Goal: Navigation & Orientation: Go to known website

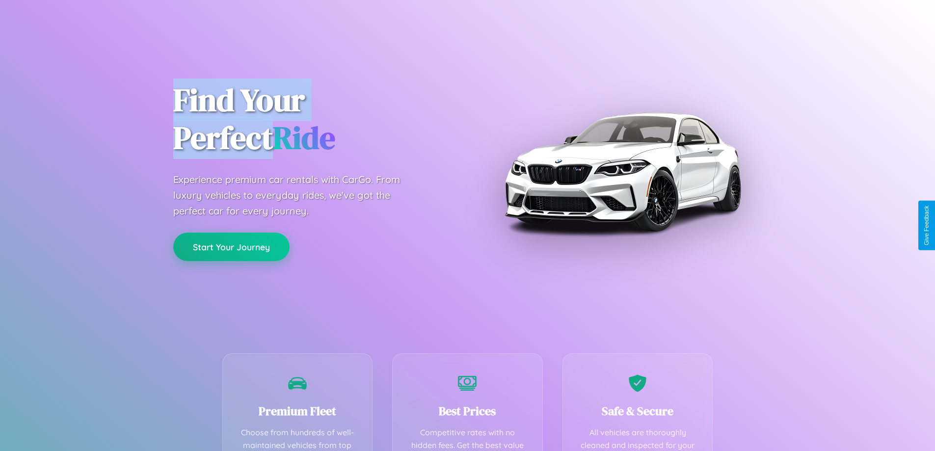
click at [231, 247] on button "Start Your Journey" at bounding box center [231, 247] width 116 height 28
click at [231, 246] on button "Start Your Journey" at bounding box center [231, 247] width 116 height 28
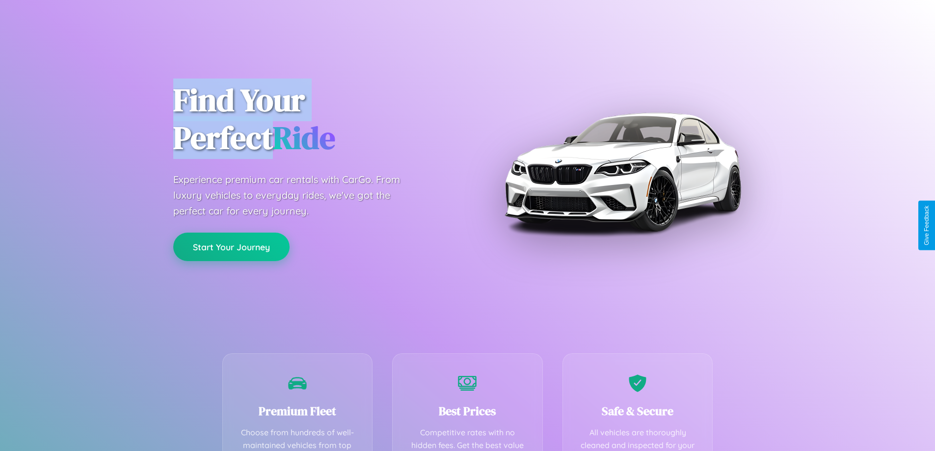
click at [231, 246] on button "Start Your Journey" at bounding box center [231, 247] width 116 height 28
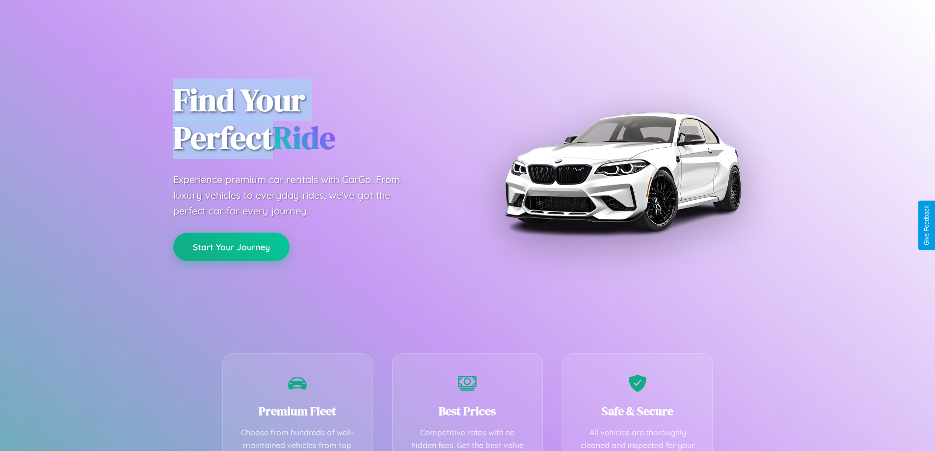
click at [231, 246] on button "Start Your Journey" at bounding box center [231, 247] width 116 height 28
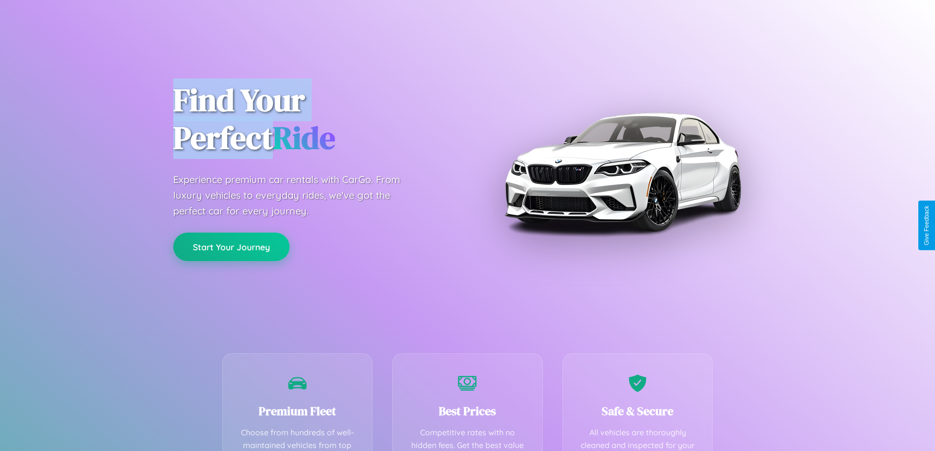
click at [231, 246] on button "Start Your Journey" at bounding box center [231, 247] width 116 height 28
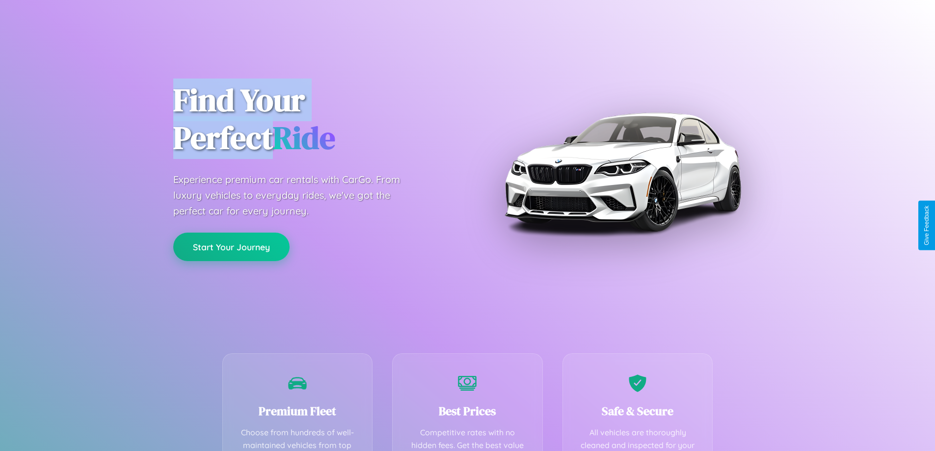
click at [231, 246] on button "Start Your Journey" at bounding box center [231, 247] width 116 height 28
